Goal: Task Accomplishment & Management: Use online tool/utility

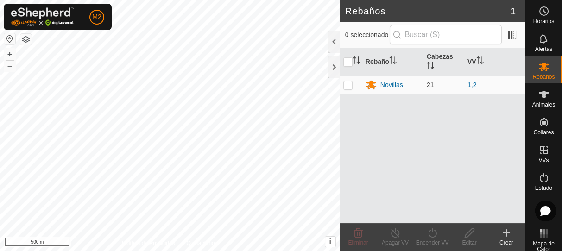
click at [8, 39] on button "button" at bounding box center [9, 38] width 11 height 11
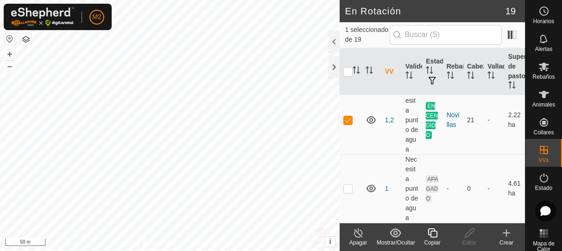
scroll to position [1646, 0]
click at [429, 102] on span "ENCENDIDO" at bounding box center [431, 120] width 12 height 37
click at [432, 231] on icon at bounding box center [431, 232] width 9 height 9
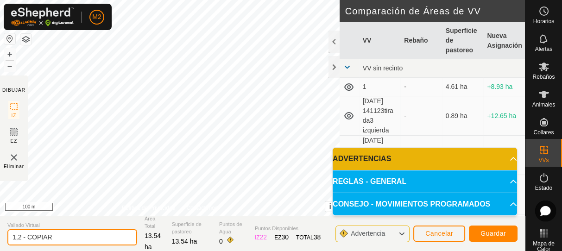
click at [59, 237] on input "1,2 - COPIAR" at bounding box center [72, 237] width 130 height 16
type input "1"
type input "ray"
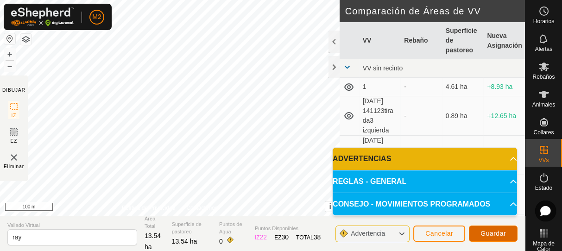
click at [493, 231] on span "Guardar" at bounding box center [492, 233] width 25 height 7
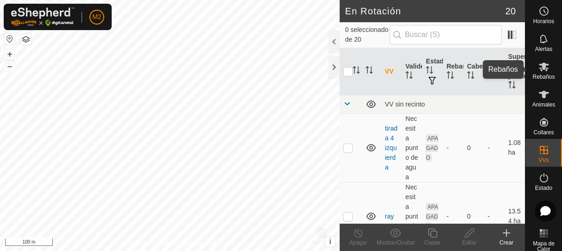
click at [539, 69] on icon at bounding box center [543, 67] width 10 height 9
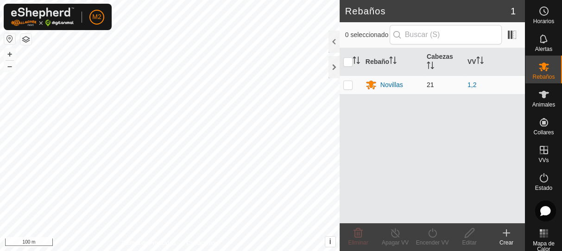
click at [345, 87] on p-checkbox at bounding box center [347, 84] width 9 height 7
checkbox input "true"
click at [432, 237] on icon at bounding box center [432, 232] width 12 height 11
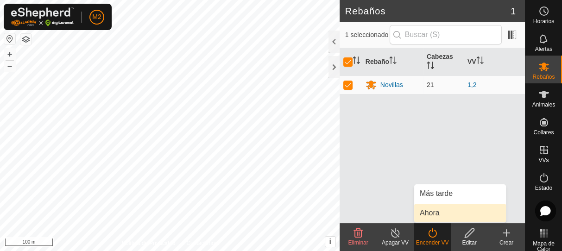
click at [428, 211] on link "Ahora" at bounding box center [460, 213] width 92 height 19
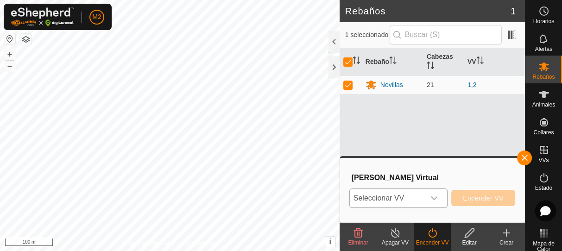
click at [413, 196] on span "Seleccionar VV" at bounding box center [387, 198] width 75 height 19
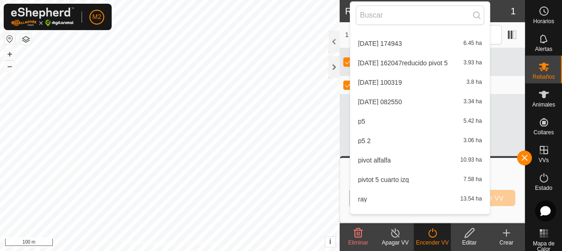
scroll to position [224, 0]
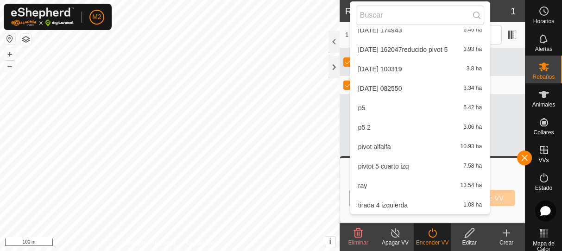
click at [376, 184] on li "ray 13.54 ha" at bounding box center [419, 185] width 139 height 19
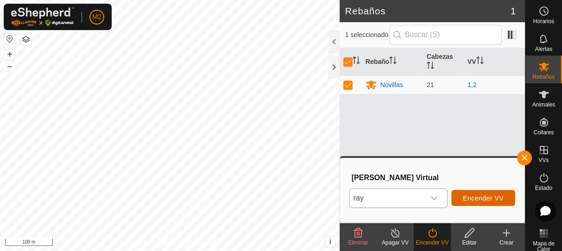
click at [481, 200] on span "Encender VV" at bounding box center [483, 197] width 41 height 7
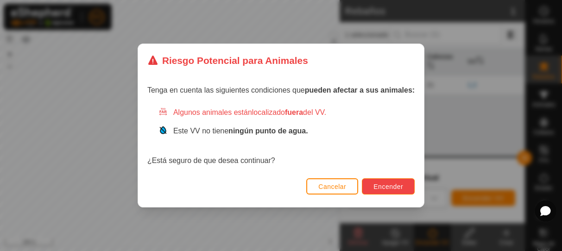
click at [369, 184] on button "Encender" at bounding box center [388, 186] width 53 height 16
